Goal: Task Accomplishment & Management: Use online tool/utility

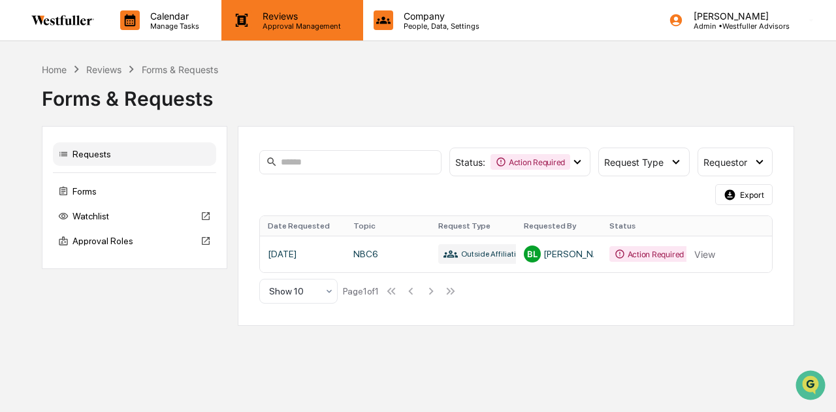
click at [277, 31] on div "Reviews Approval Management" at bounding box center [291, 20] width 141 height 40
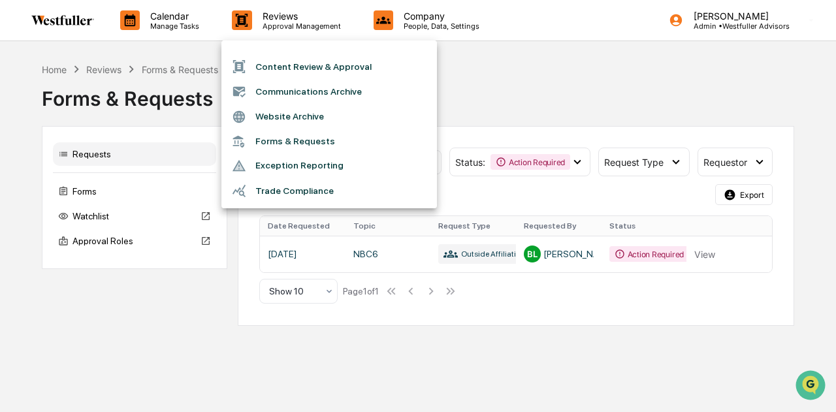
click at [277, 60] on li "Content Review & Approval" at bounding box center [328, 66] width 215 height 25
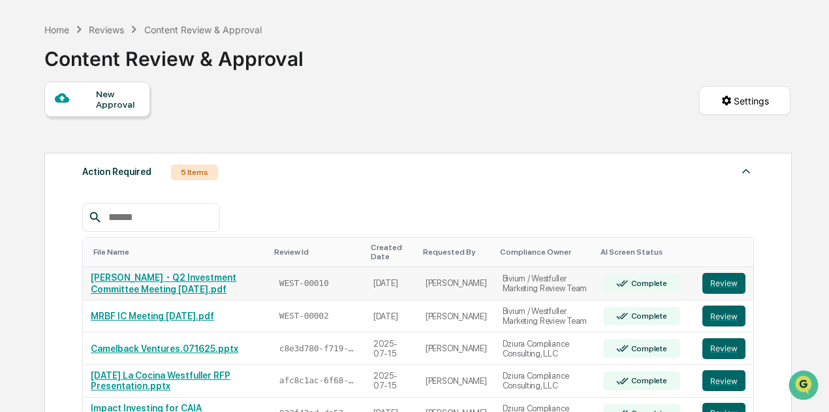
scroll to position [131, 0]
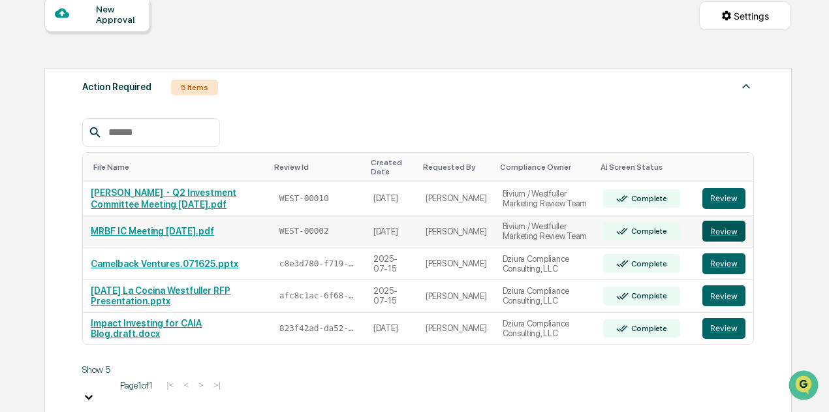
click at [728, 234] on button "Review" at bounding box center [723, 231] width 43 height 21
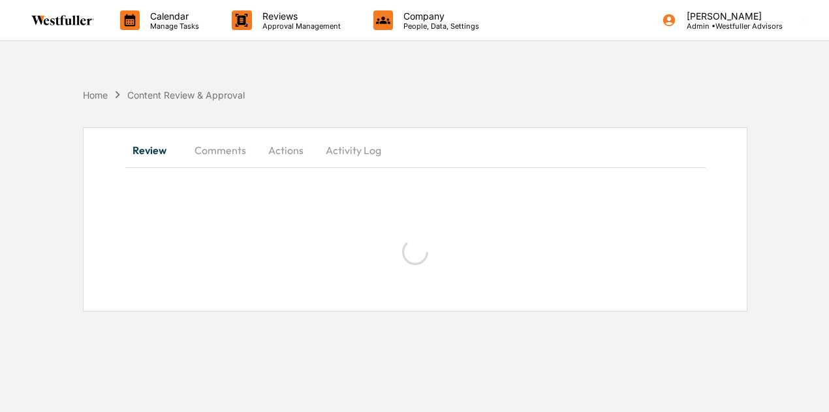
click at [236, 146] on button "Comments" at bounding box center [220, 149] width 72 height 31
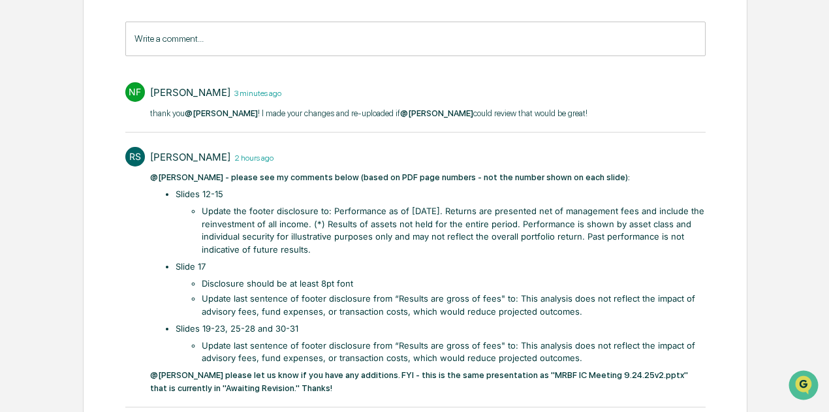
scroll to position [65, 0]
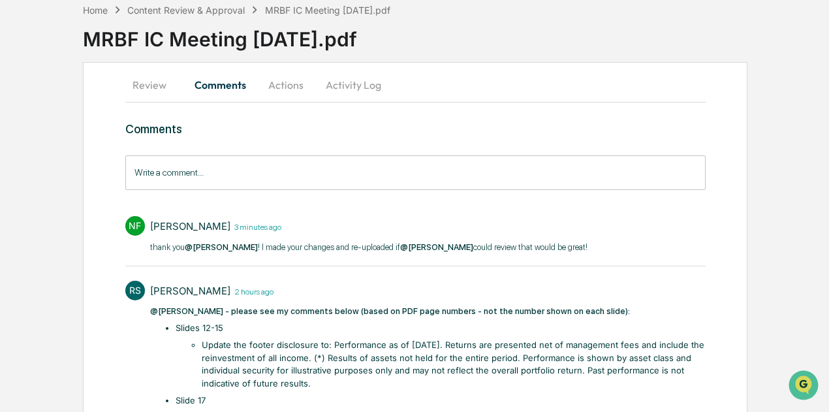
click at [149, 84] on button "Review" at bounding box center [154, 84] width 59 height 31
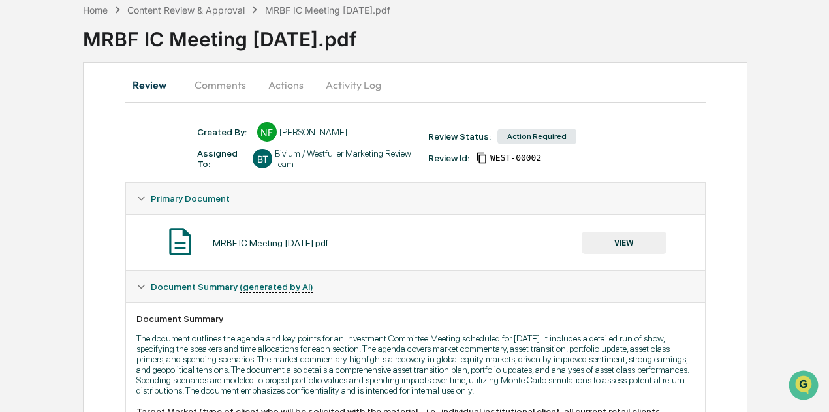
click at [651, 246] on button "VIEW" at bounding box center [624, 243] width 85 height 22
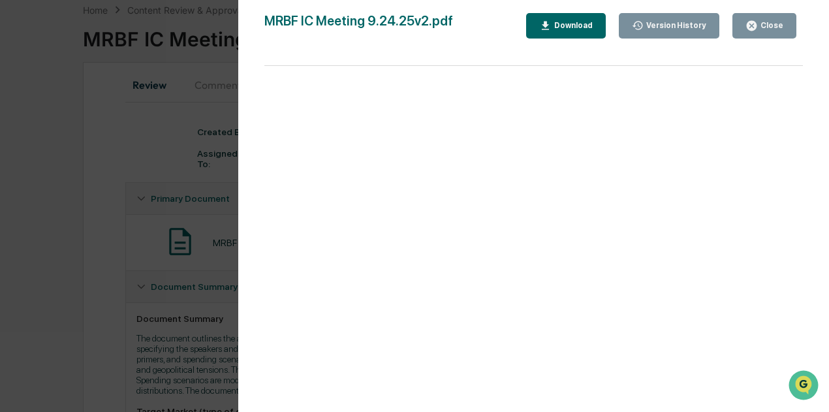
click at [644, 23] on icon "button" at bounding box center [638, 26] width 12 height 12
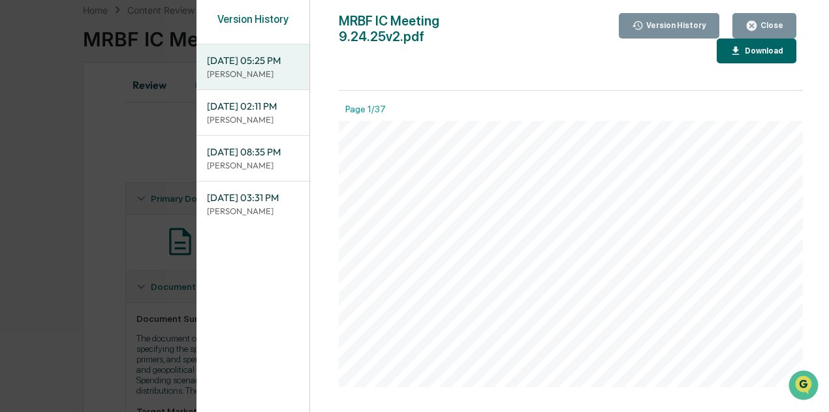
click at [742, 46] on div "Download" at bounding box center [762, 50] width 41 height 9
